Goal: Find specific page/section: Find specific page/section

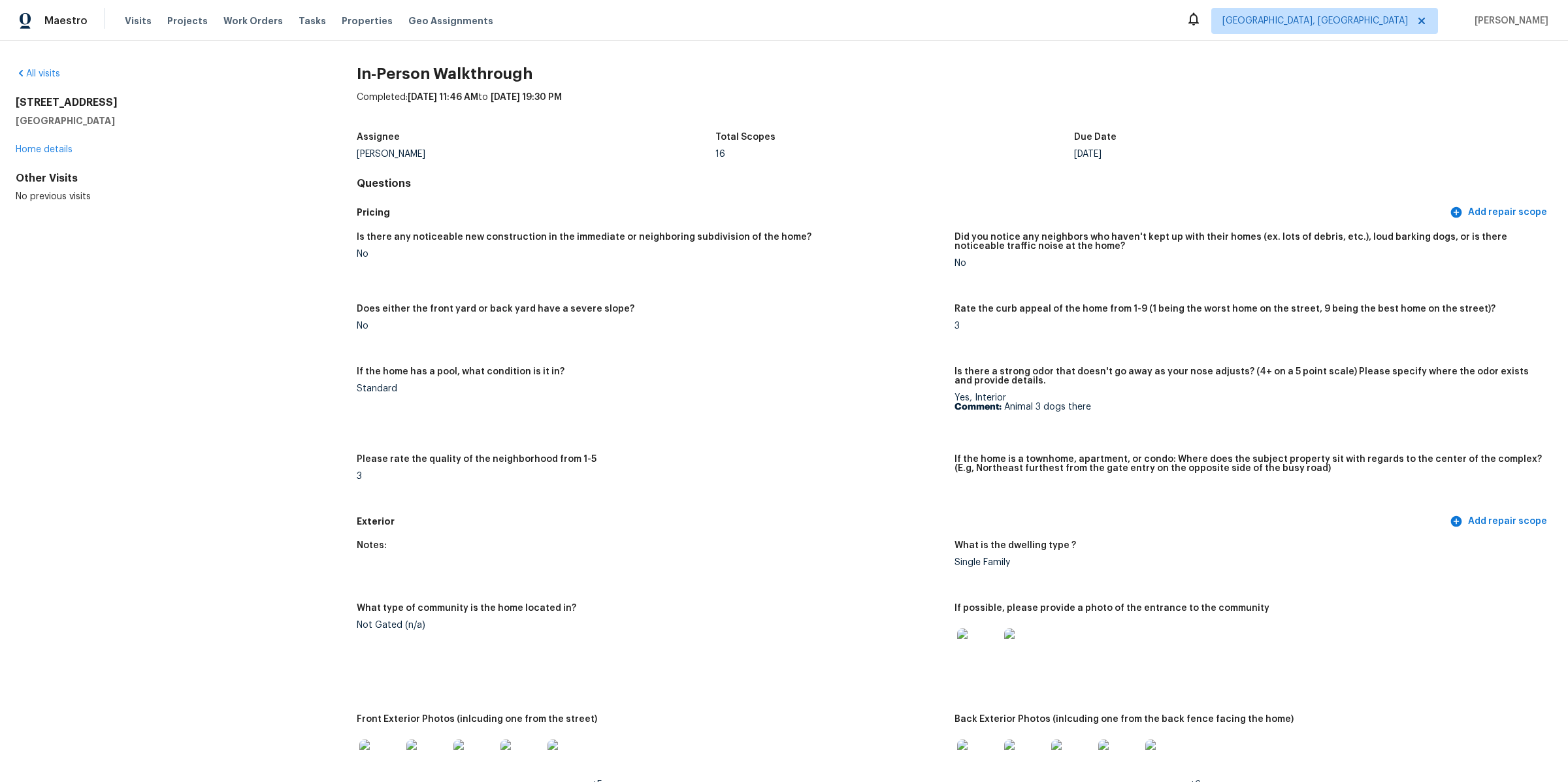
scroll to position [344, 0]
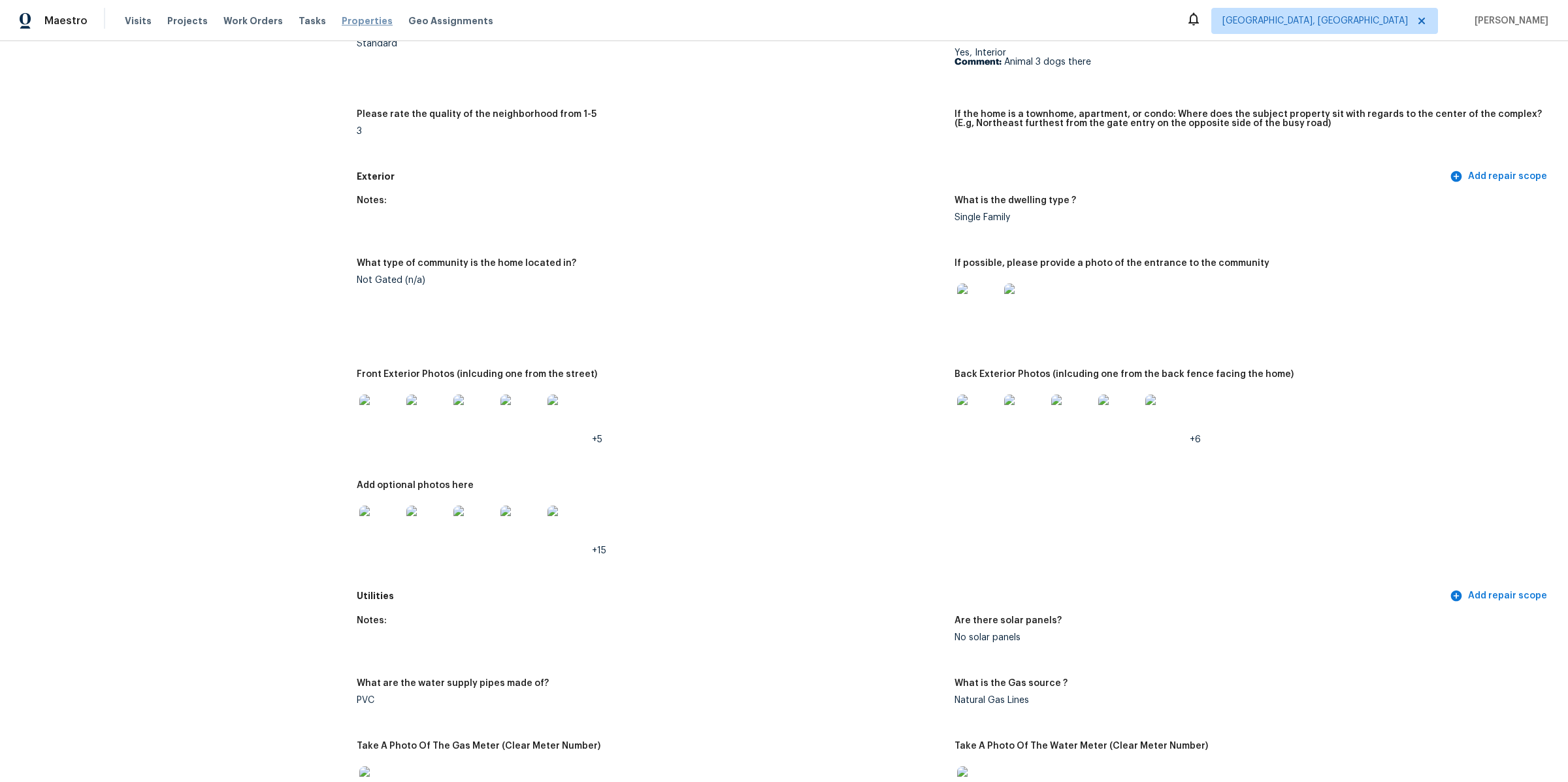
click at [341, 25] on span "Properties" at bounding box center [367, 21] width 51 height 13
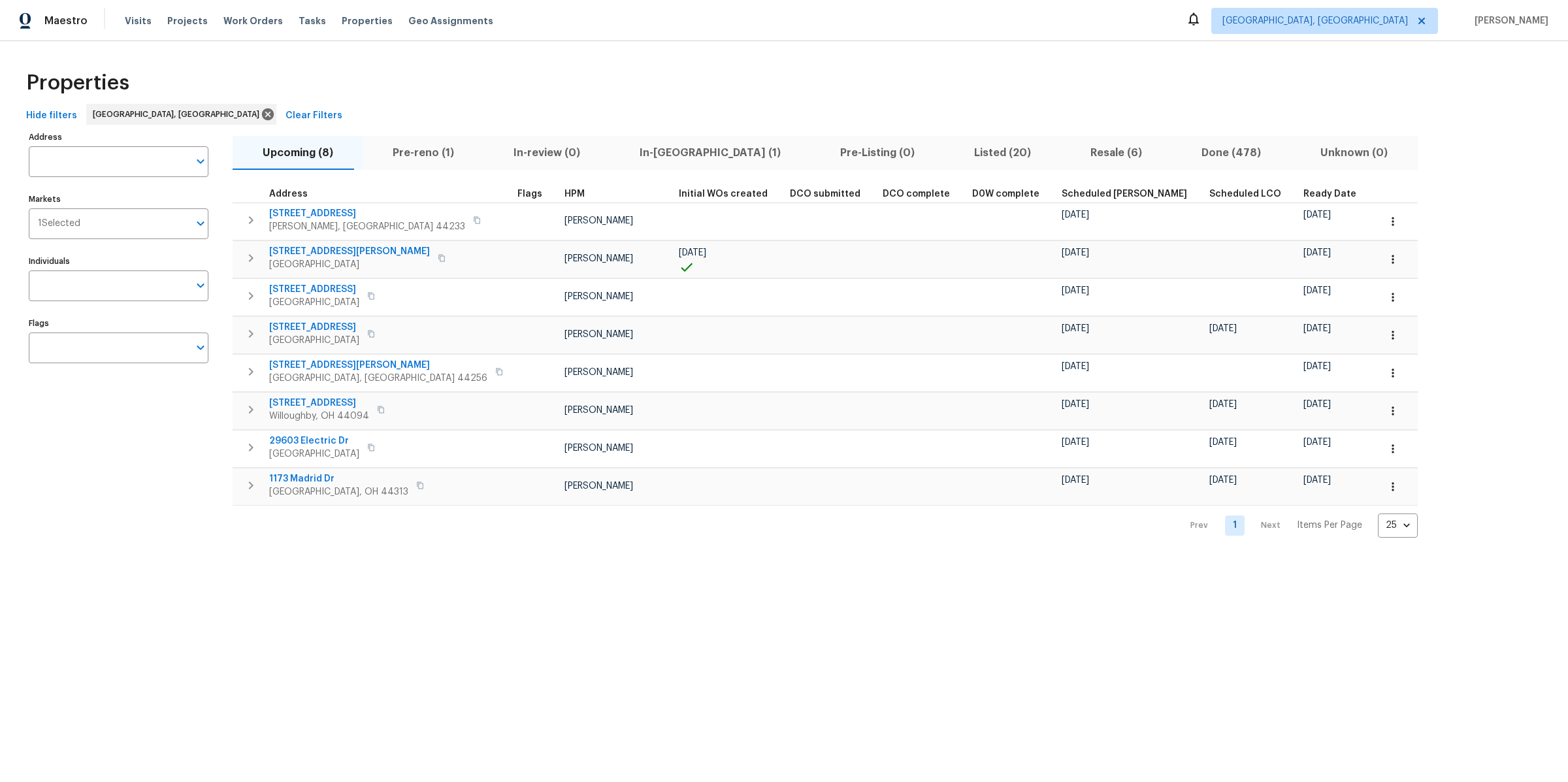
click at [953, 144] on span "Listed (20)" at bounding box center [1003, 153] width 101 height 18
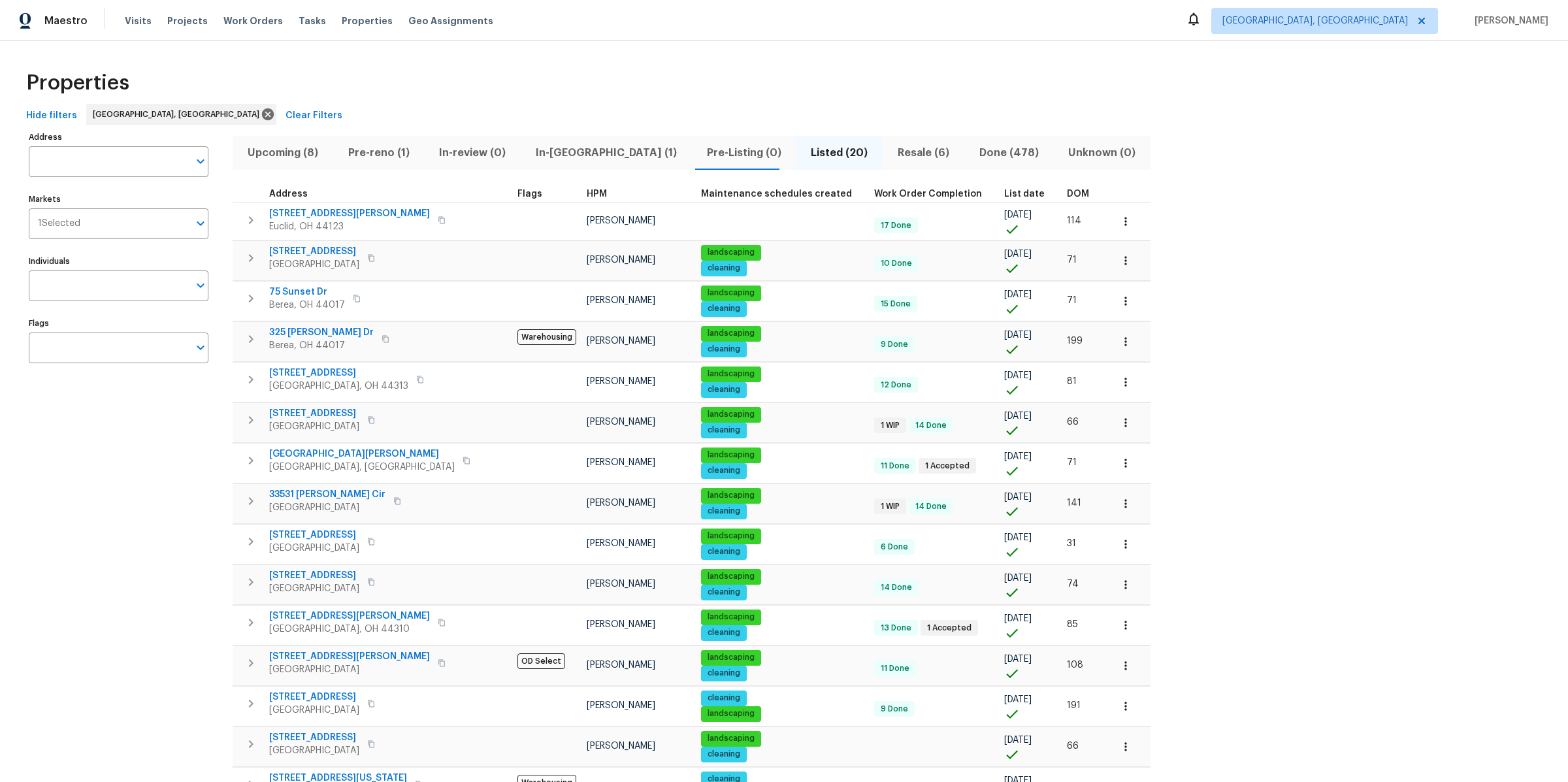
click at [767, 91] on div "Properties" at bounding box center [784, 83] width 1526 height 42
